Goal: Information Seeking & Learning: Learn about a topic

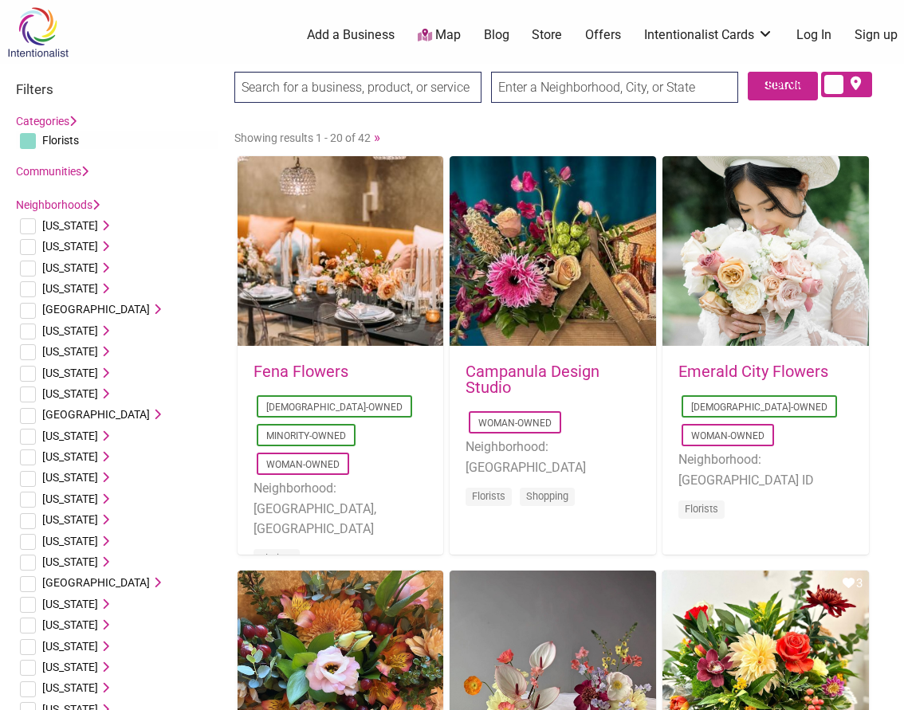
click at [601, 98] on input "text" at bounding box center [614, 87] width 247 height 31
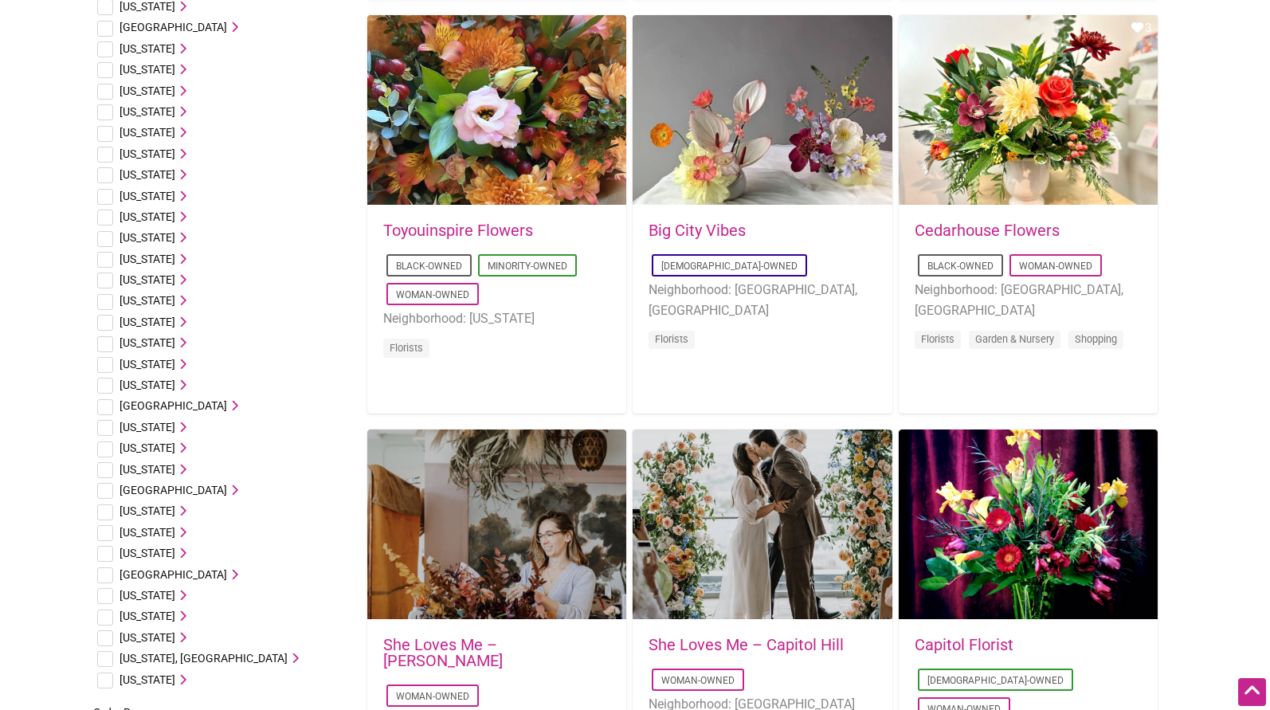
scroll to position [558, 0]
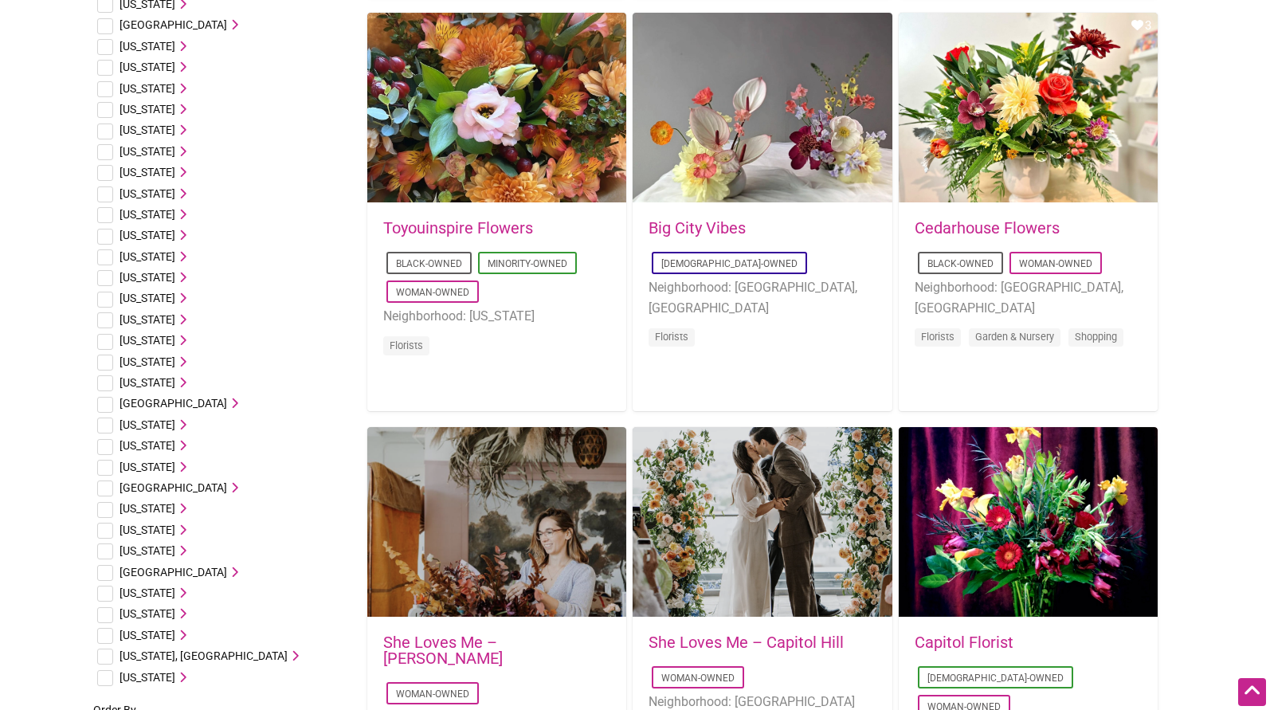
click at [104, 629] on input "checkbox" at bounding box center [105, 636] width 16 height 16
checkbox input "true"
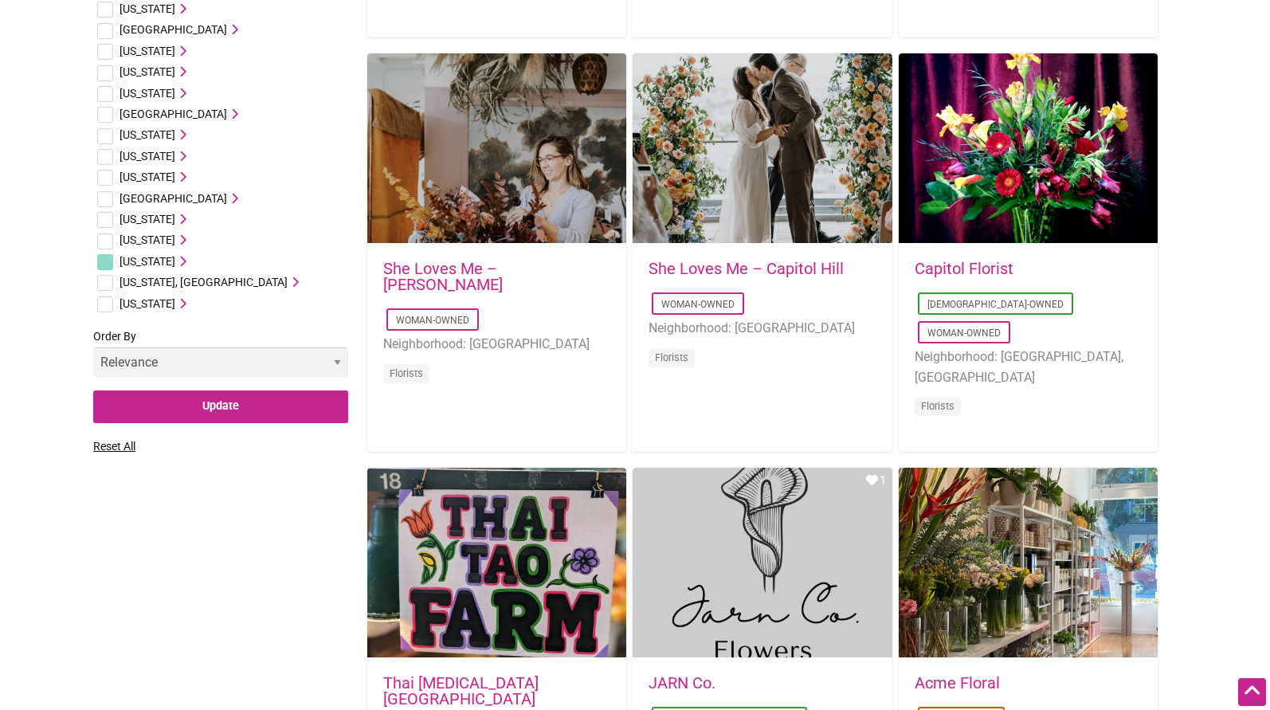
scroll to position [956, 0]
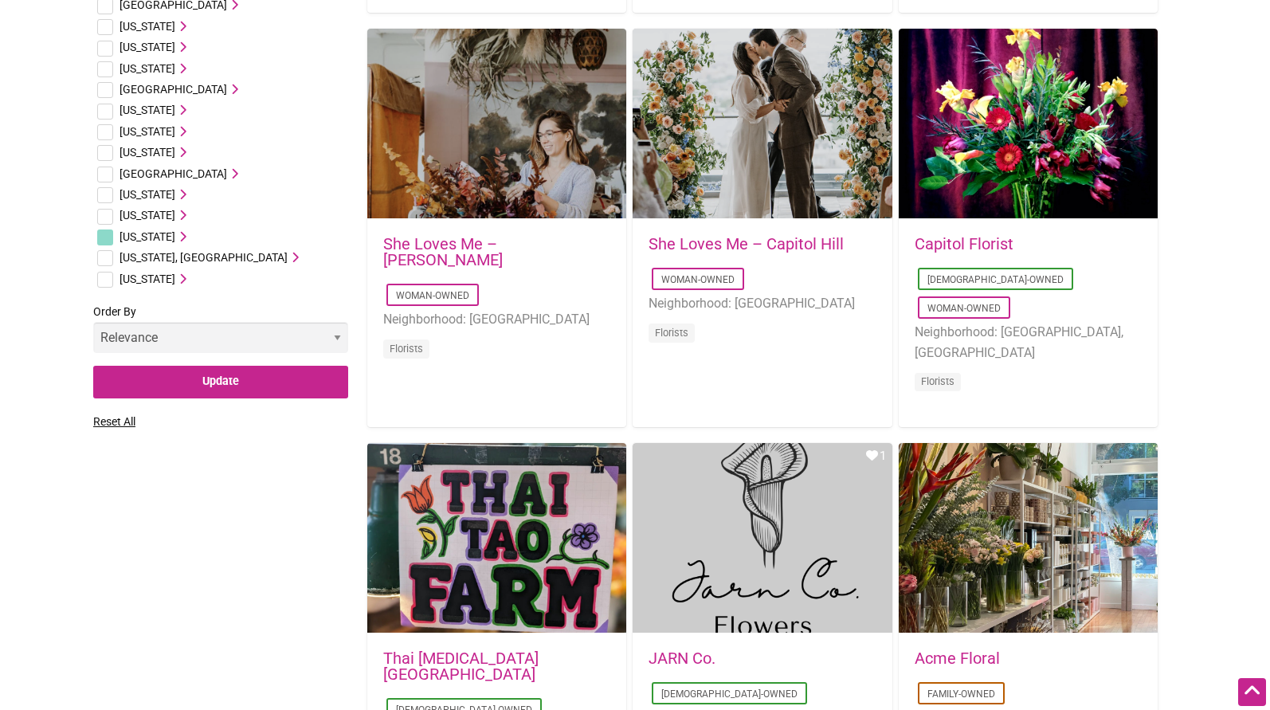
click at [195, 328] on select "Relevance Alphabetical Newest" at bounding box center [220, 337] width 255 height 31
click at [187, 490] on div "Filters Categories Florists Art Galleries Bakeries Bars Beauty & Spa Barber Sho…" at bounding box center [635, 694] width 1084 height 3059
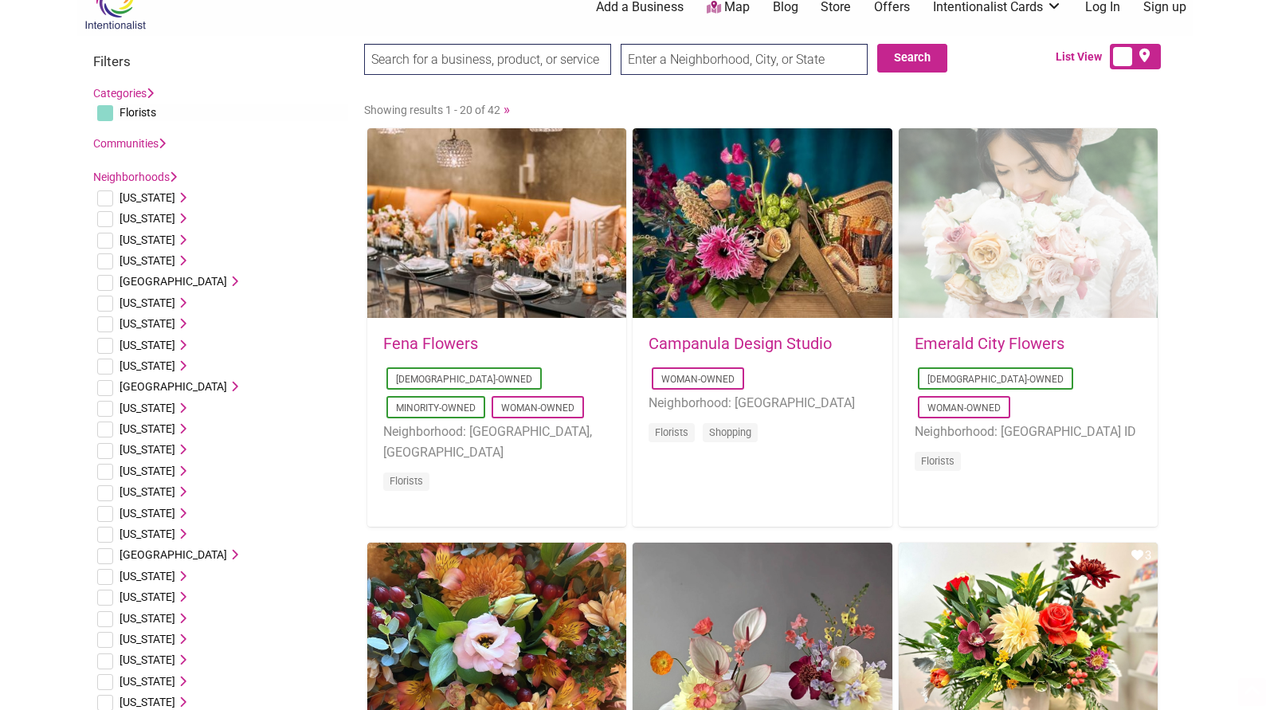
scroll to position [0, 0]
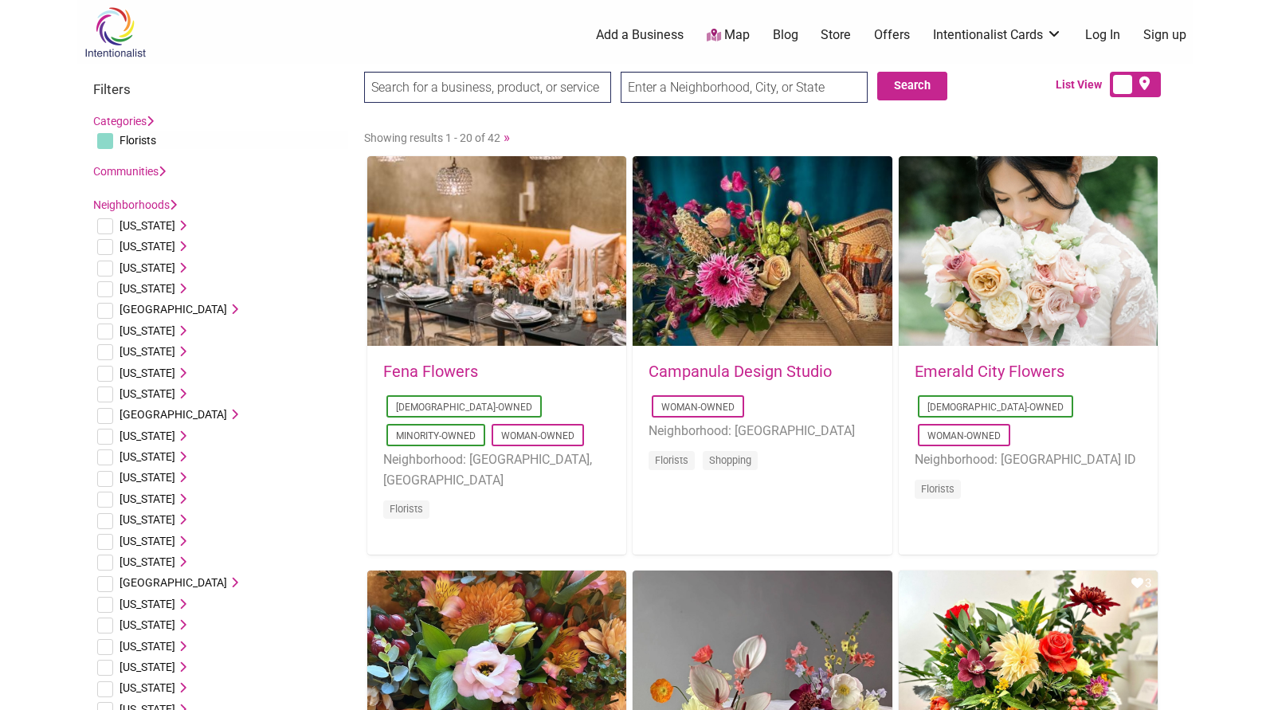
click at [148, 167] on link "Communities" at bounding box center [129, 171] width 73 height 13
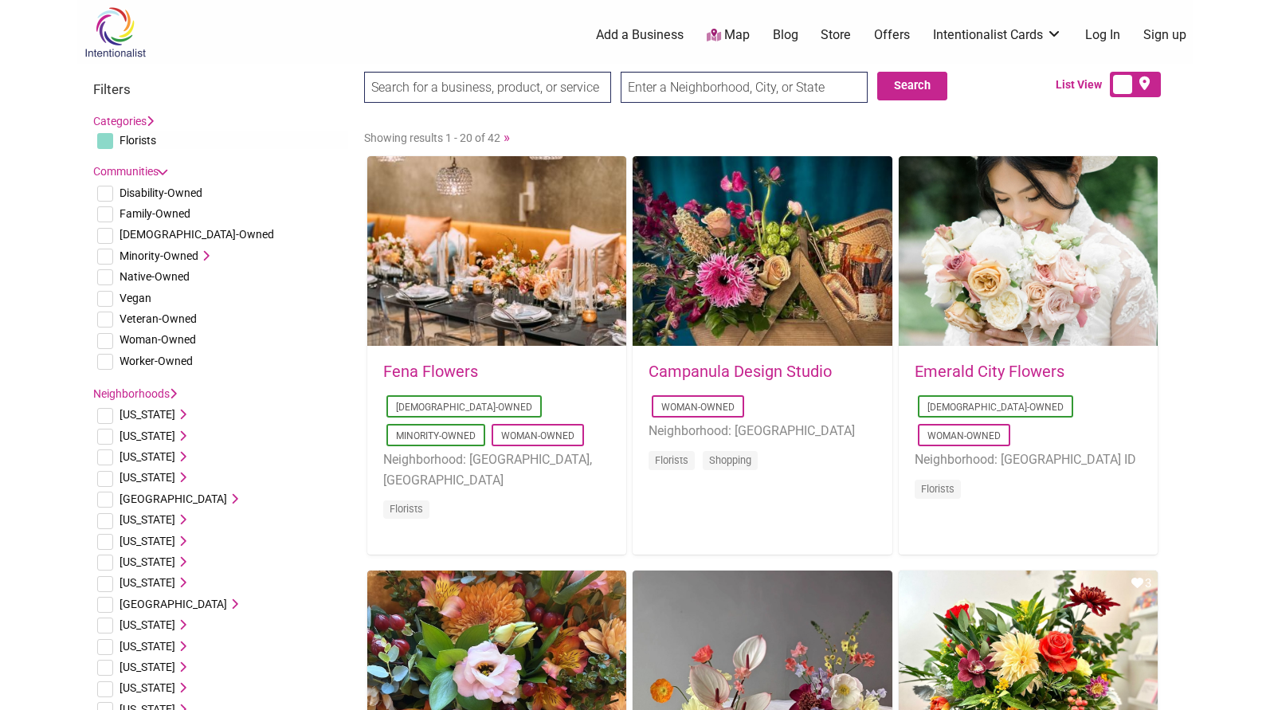
click at [105, 279] on input "checkbox" at bounding box center [105, 277] width 16 height 16
checkbox input "true"
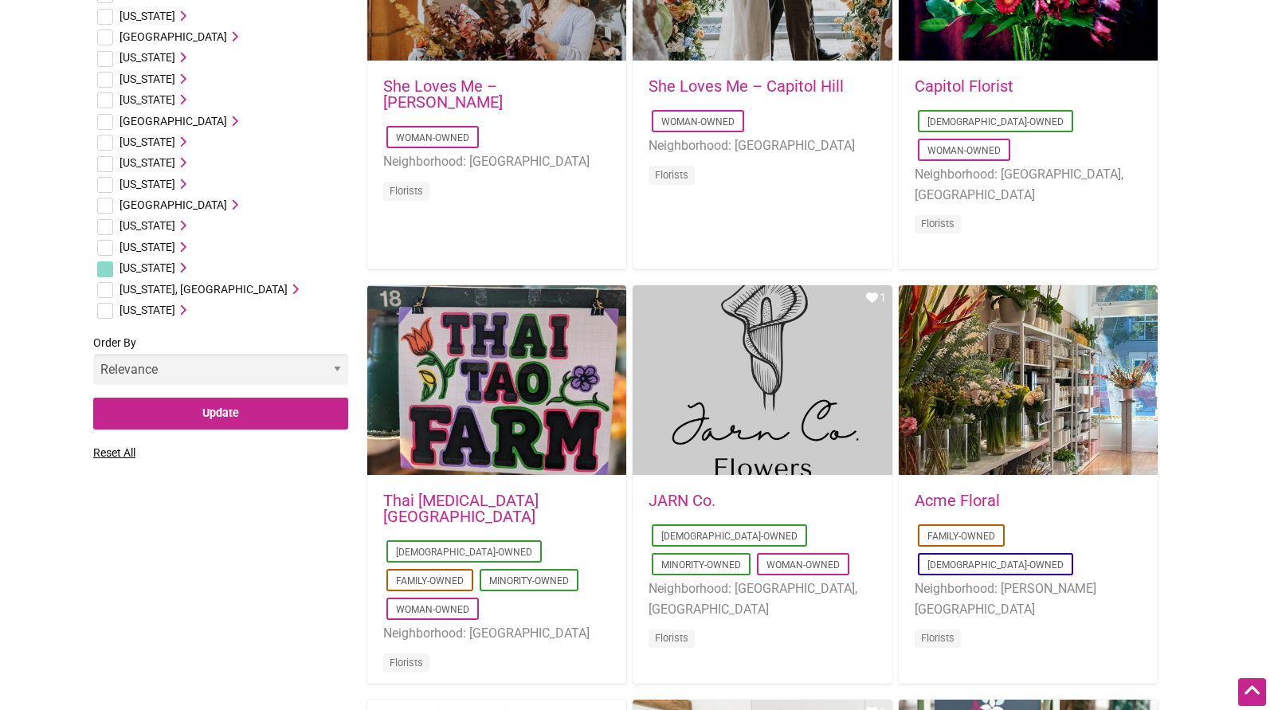
scroll to position [1116, 0]
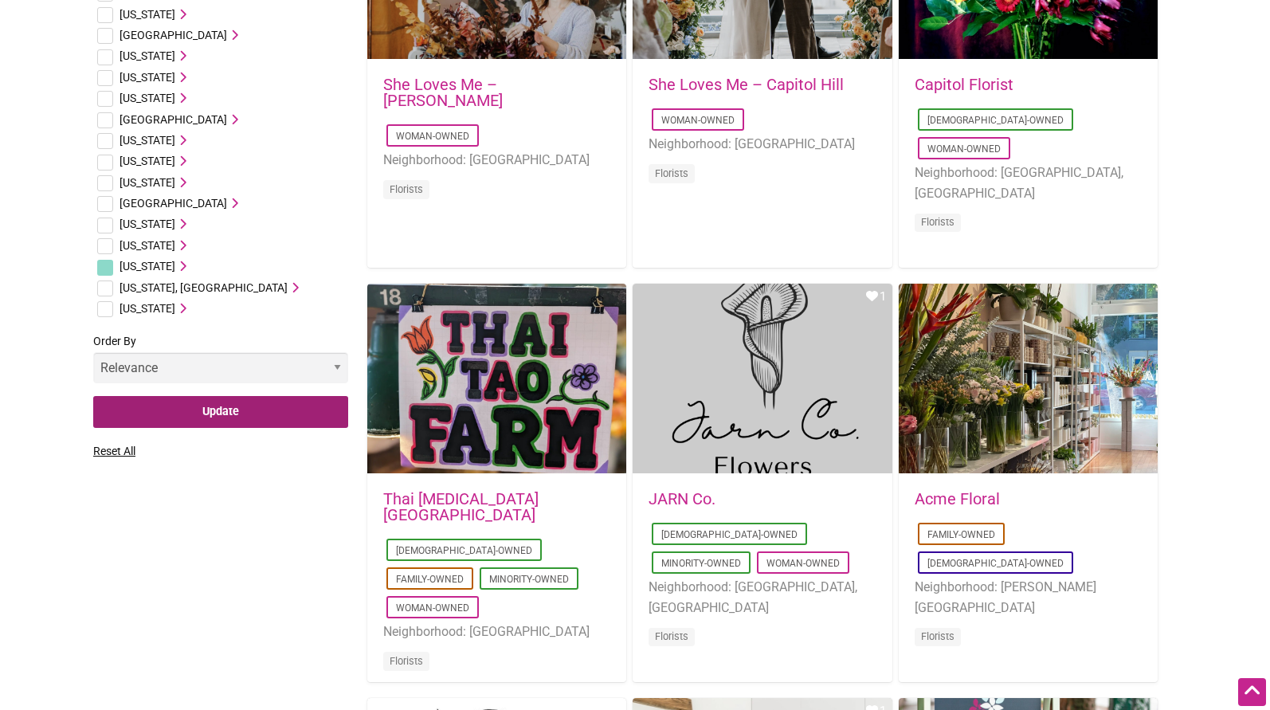
click at [224, 421] on input "Update" at bounding box center [220, 412] width 255 height 33
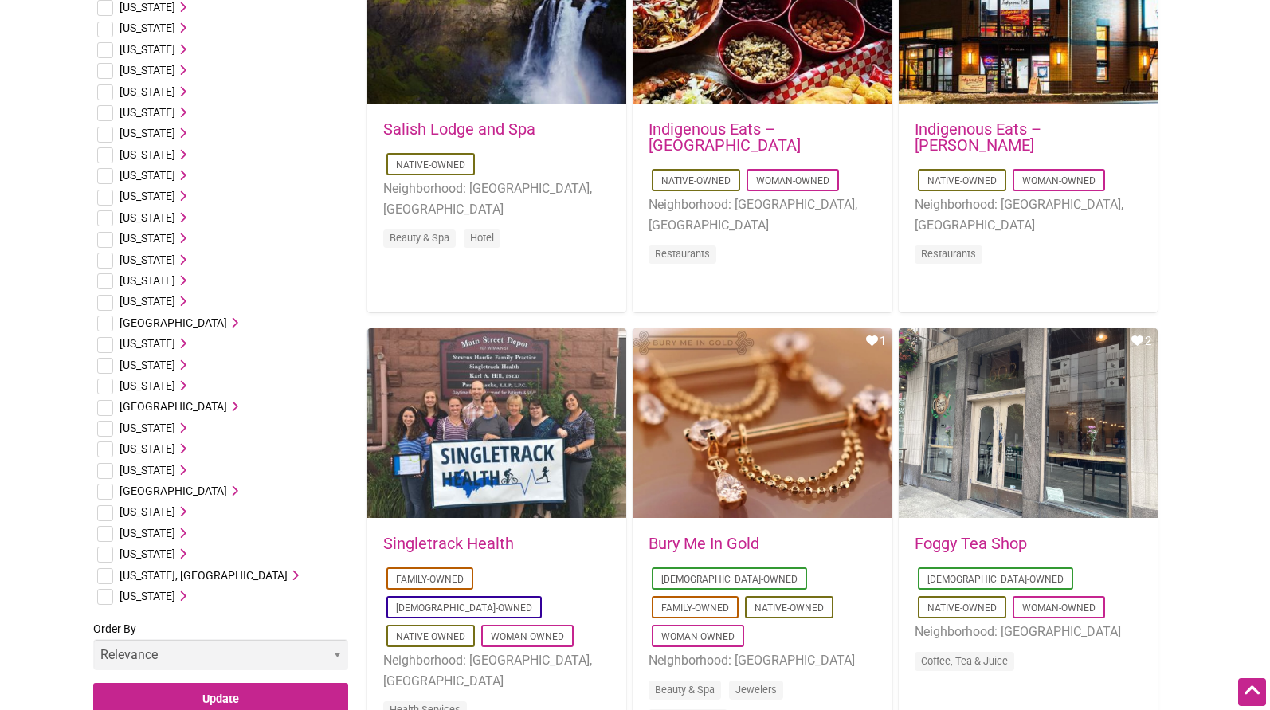
scroll to position [797, 0]
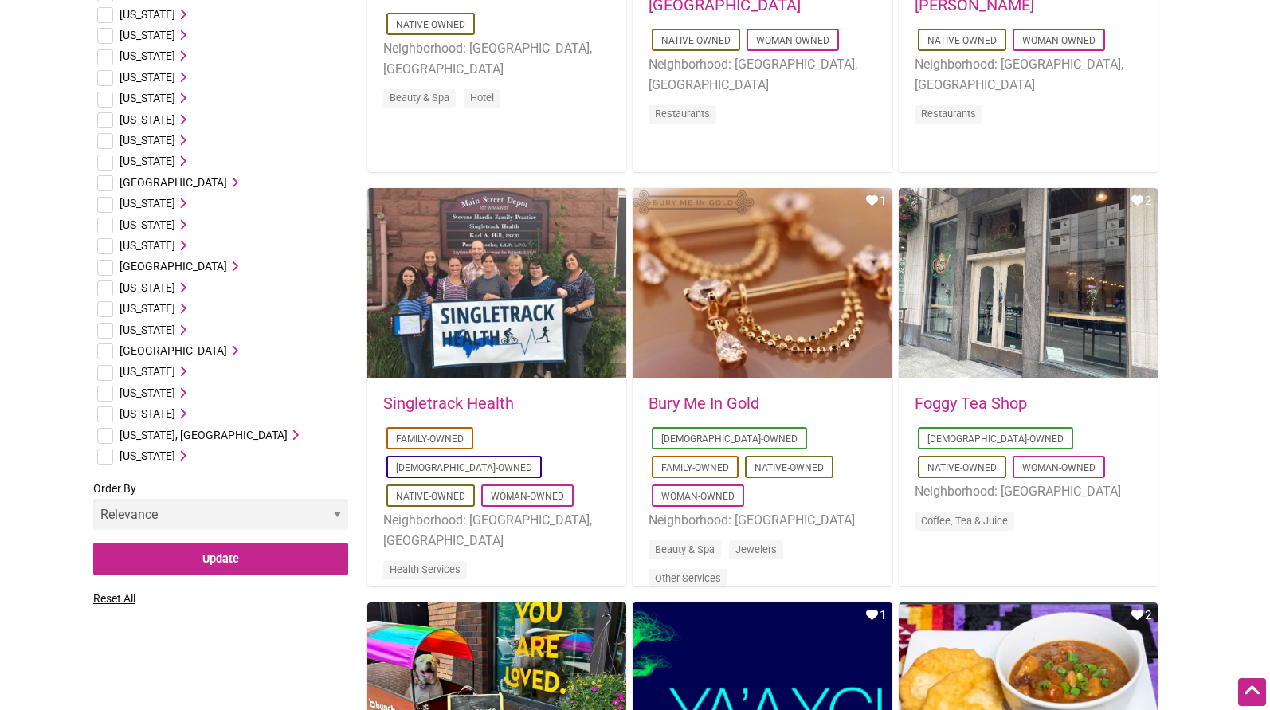
click at [104, 406] on input "checkbox" at bounding box center [105, 414] width 16 height 16
checkbox input "true"
click at [246, 567] on input "Update" at bounding box center [220, 559] width 255 height 33
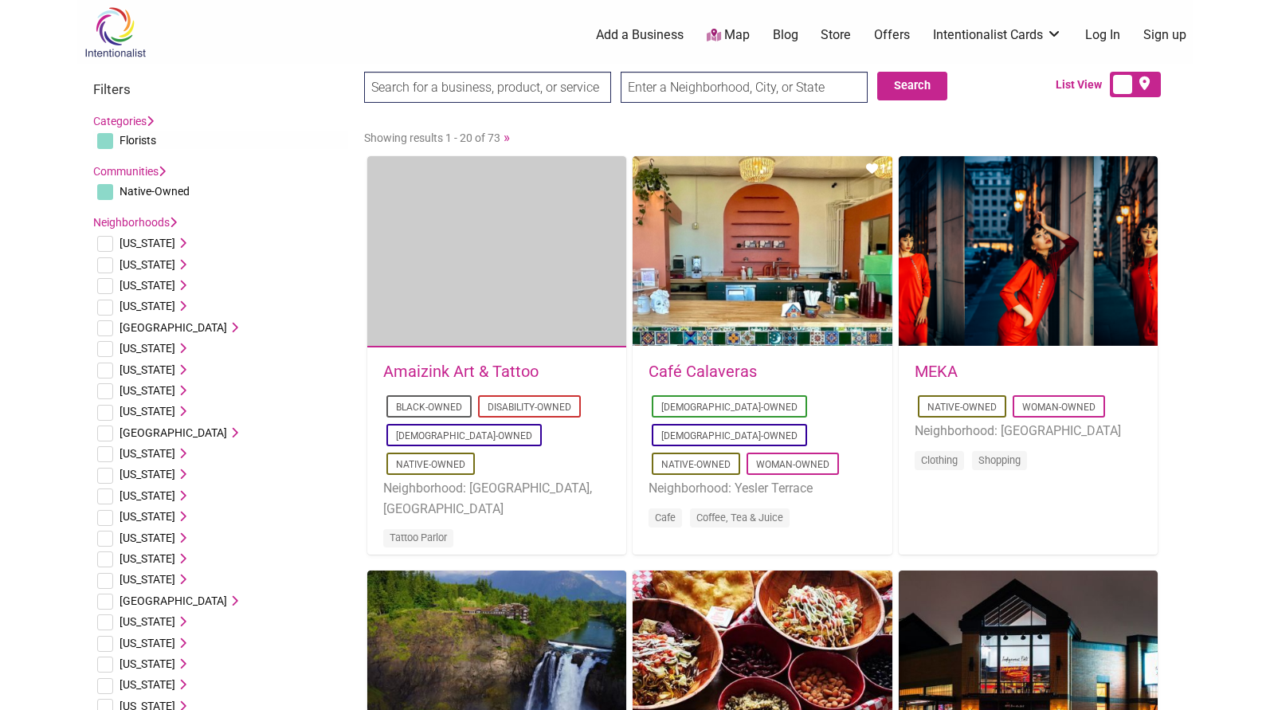
click at [794, 91] on input "text" at bounding box center [744, 87] width 247 height 31
type input "seattle"
click at [916, 77] on button "Search" at bounding box center [912, 86] width 70 height 29
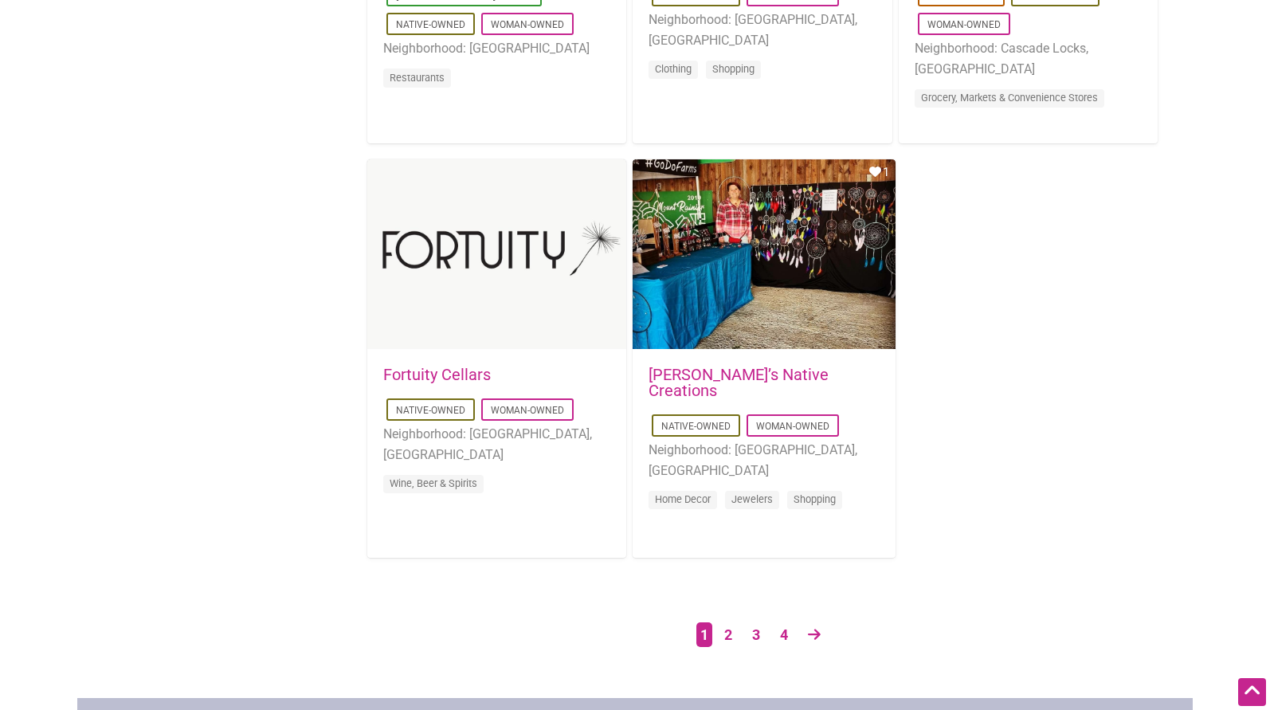
scroll to position [2550, 0]
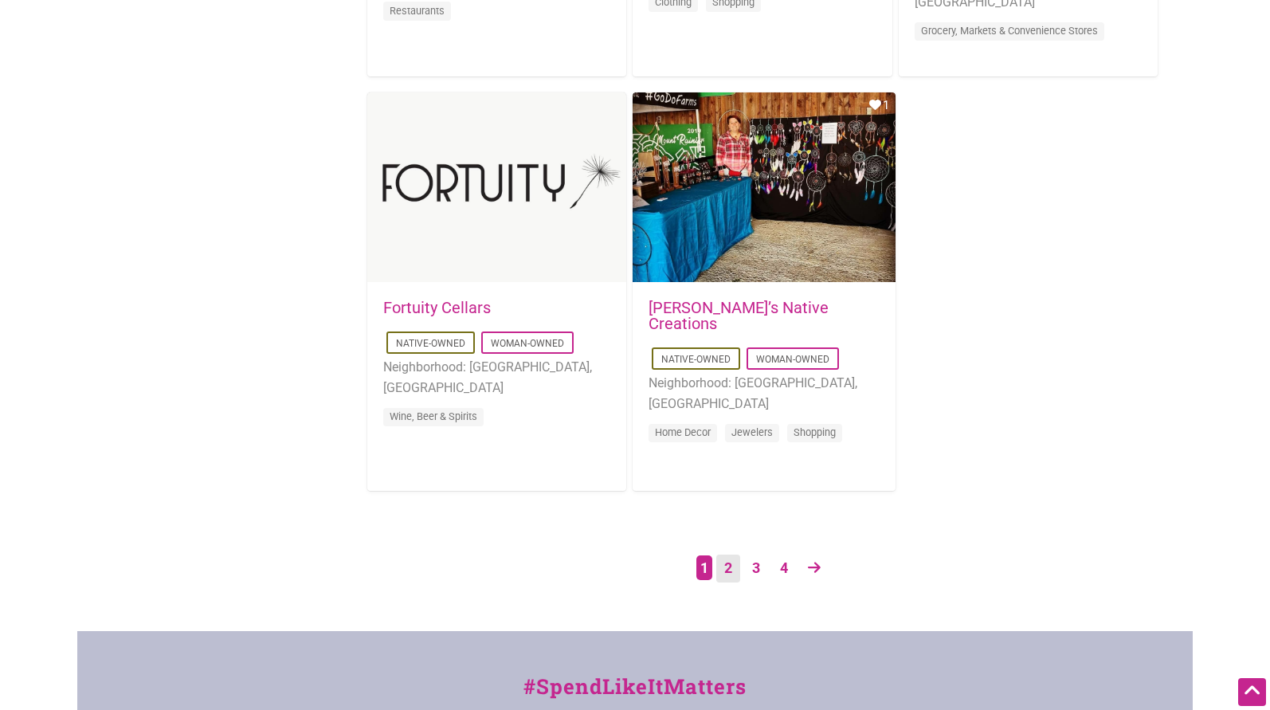
click at [728, 571] on link "2" at bounding box center [728, 569] width 24 height 28
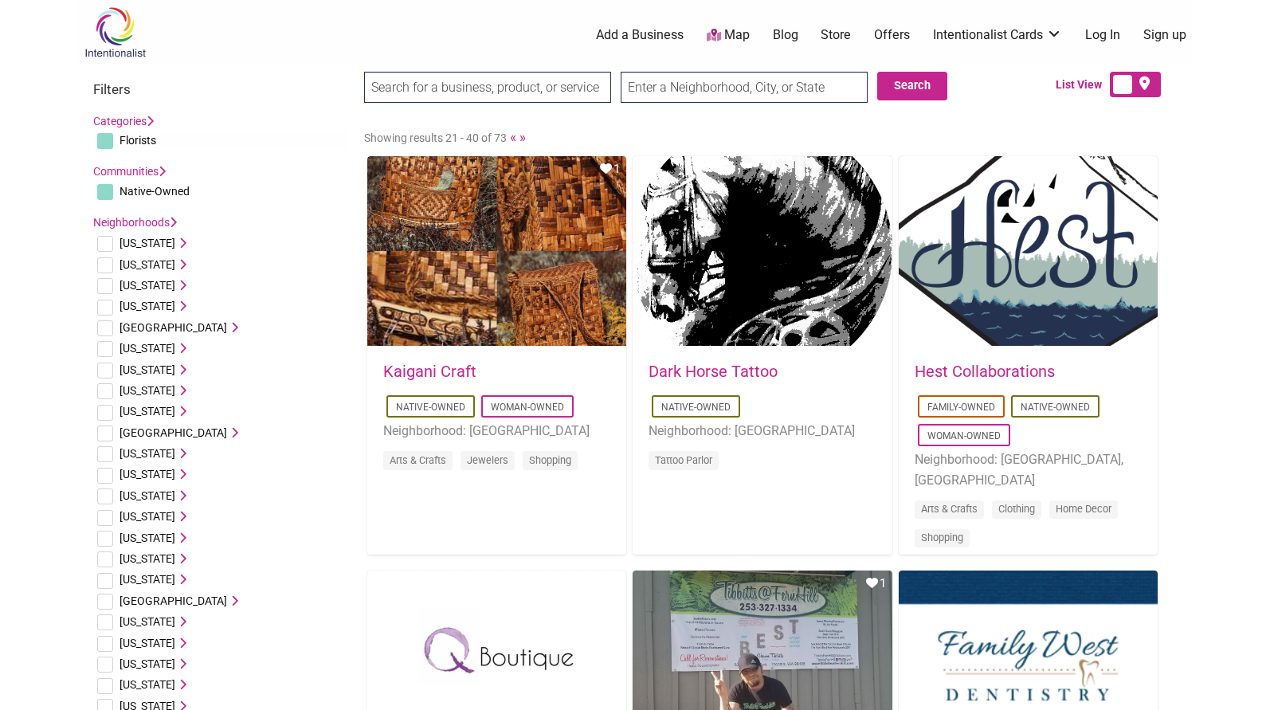
click at [532, 93] on input "search" at bounding box center [487, 87] width 247 height 31
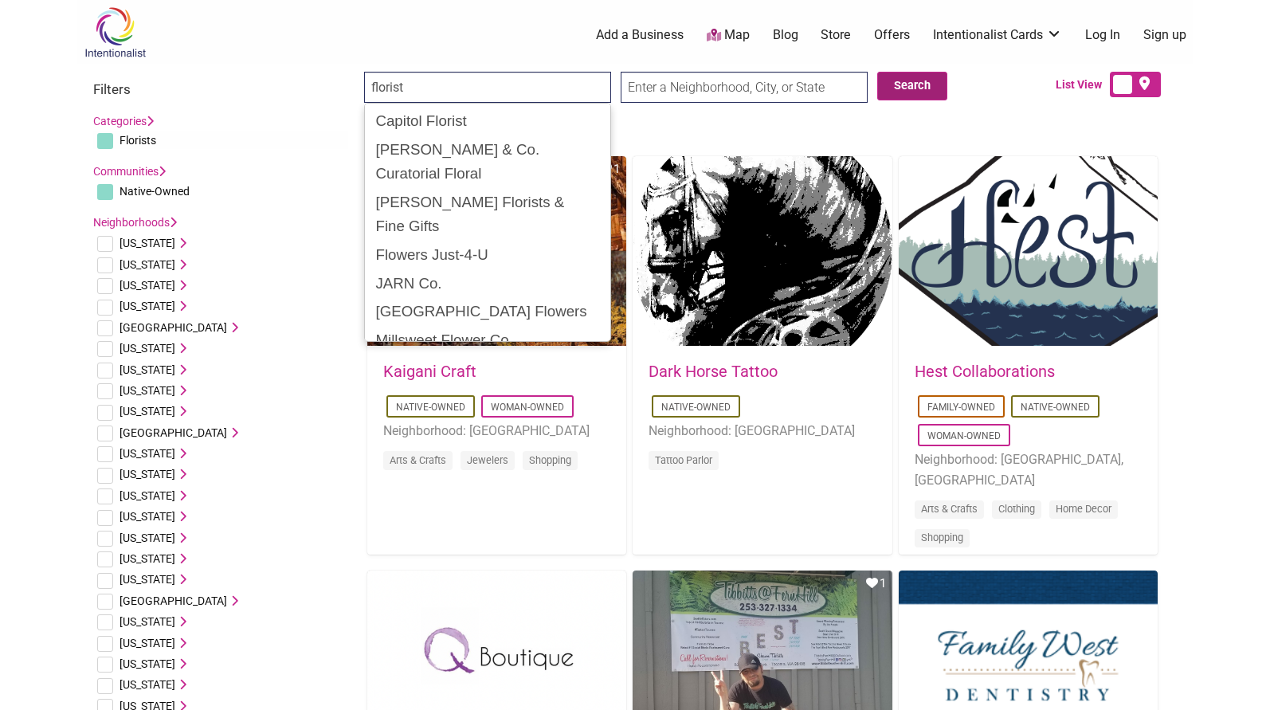
type input "florist"
click at [916, 89] on button "Search" at bounding box center [912, 86] width 70 height 29
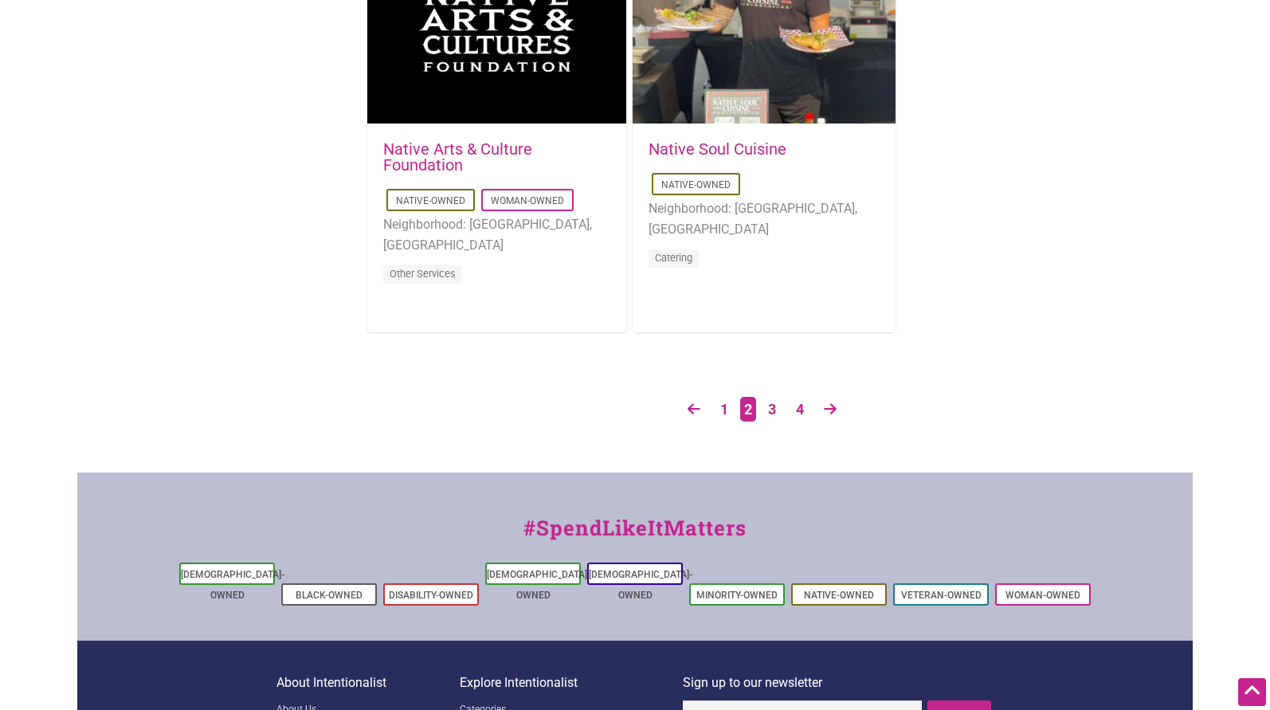
scroll to position [2710, 0]
click at [771, 410] on link "3" at bounding box center [772, 409] width 24 height 28
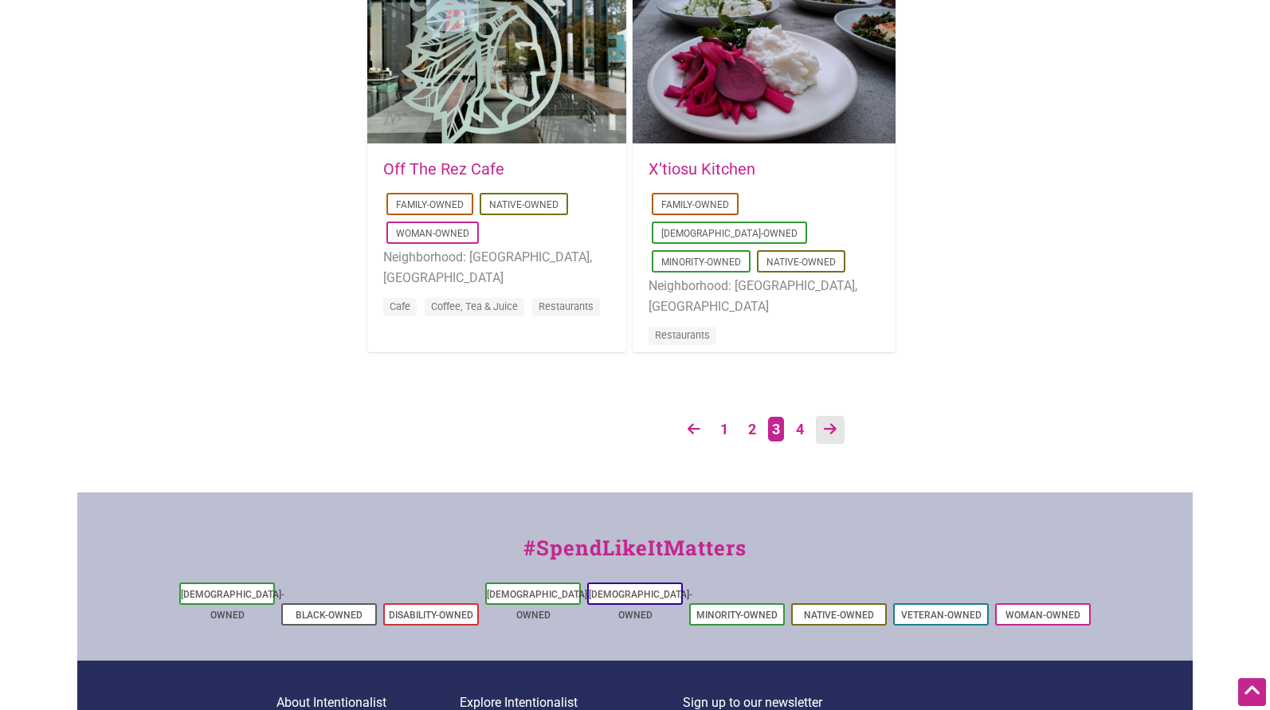
scroll to position [2710, 0]
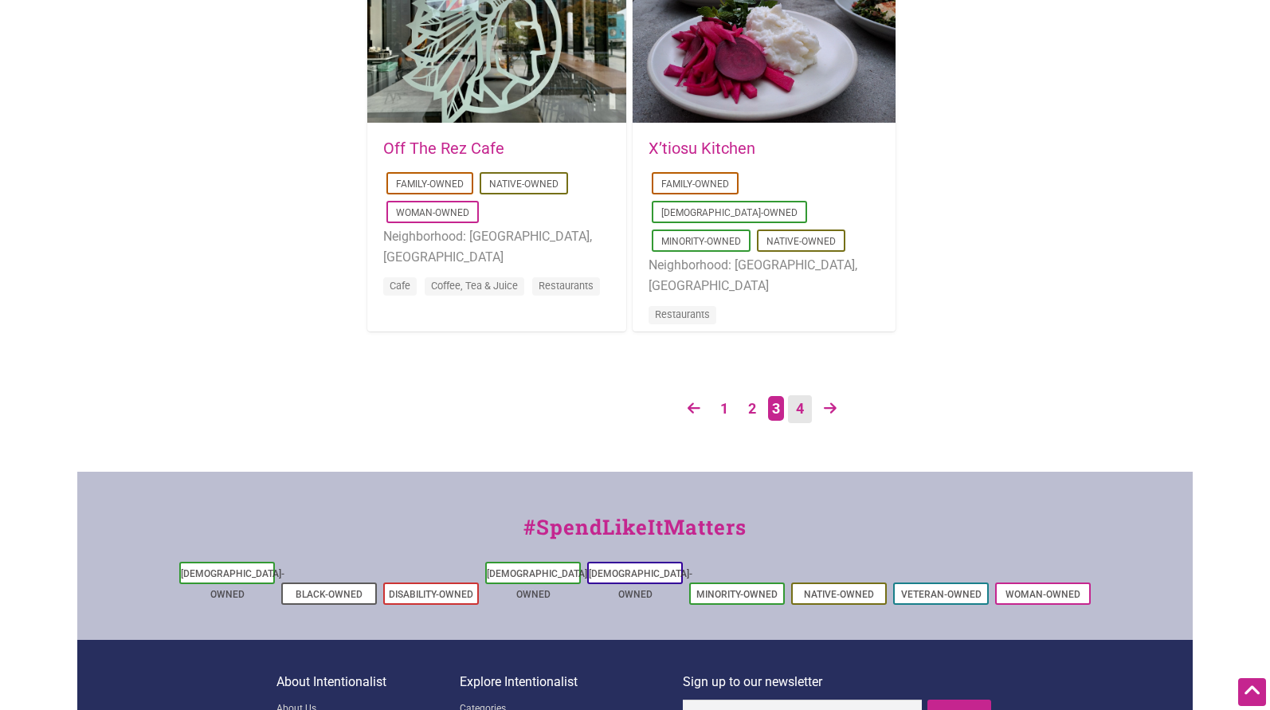
click at [805, 401] on link "4" at bounding box center [800, 409] width 24 height 28
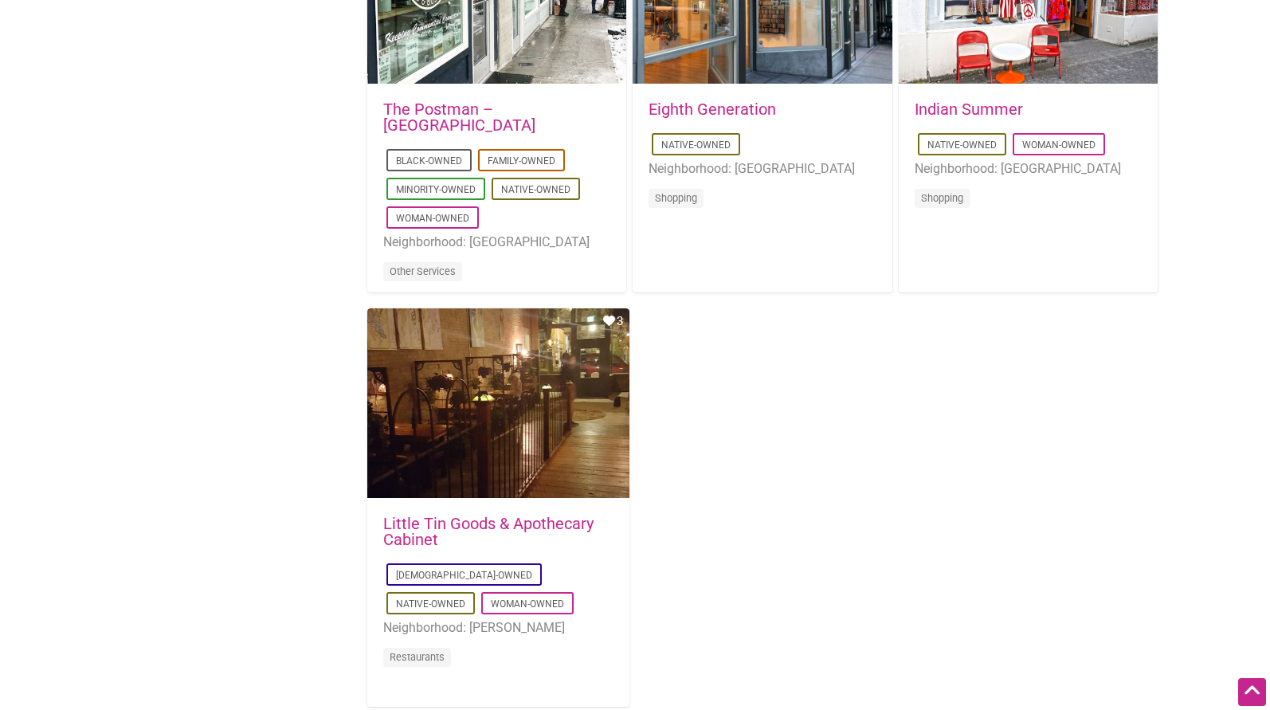
scroll to position [1514, 0]
